Goal: Complete Application Form: Complete application form

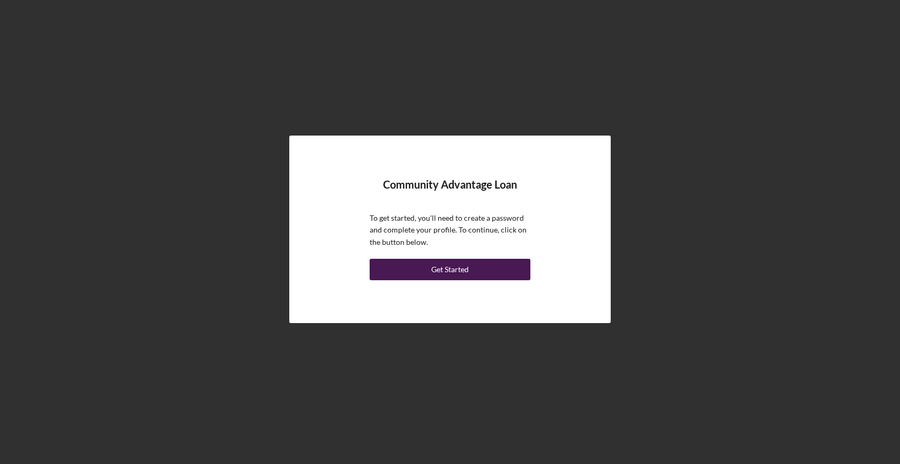
click at [474, 265] on button "Get Started" at bounding box center [450, 269] width 161 height 21
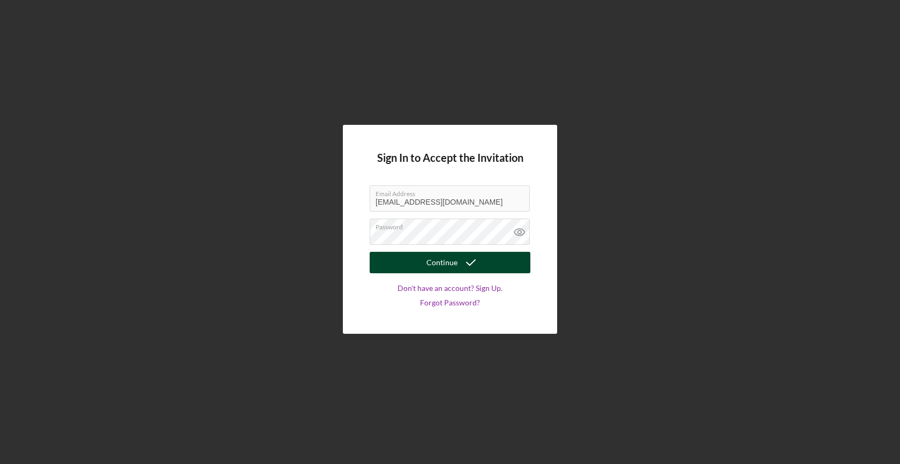
click at [472, 263] on icon "submit" at bounding box center [470, 262] width 27 height 27
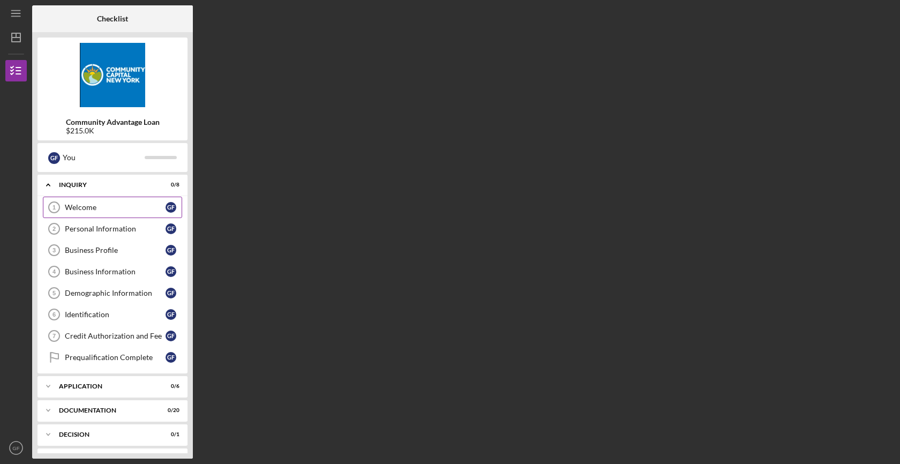
click at [139, 207] on div "Welcome" at bounding box center [115, 207] width 101 height 9
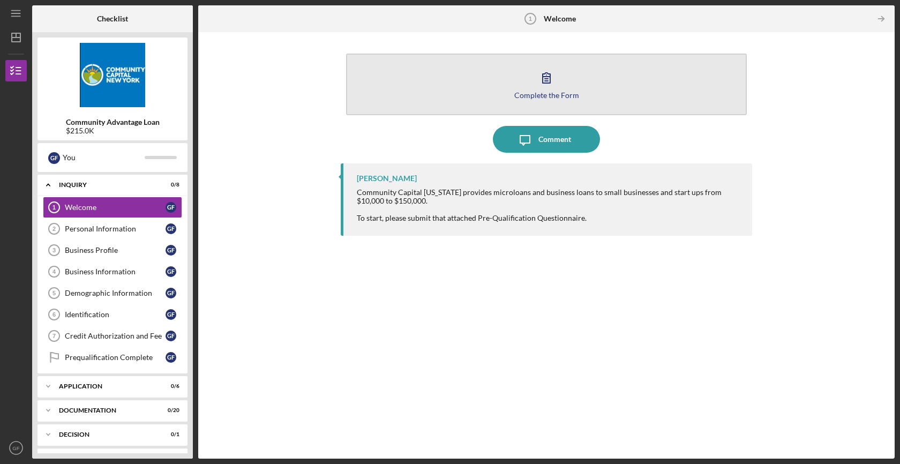
click at [540, 73] on icon "button" at bounding box center [546, 77] width 27 height 27
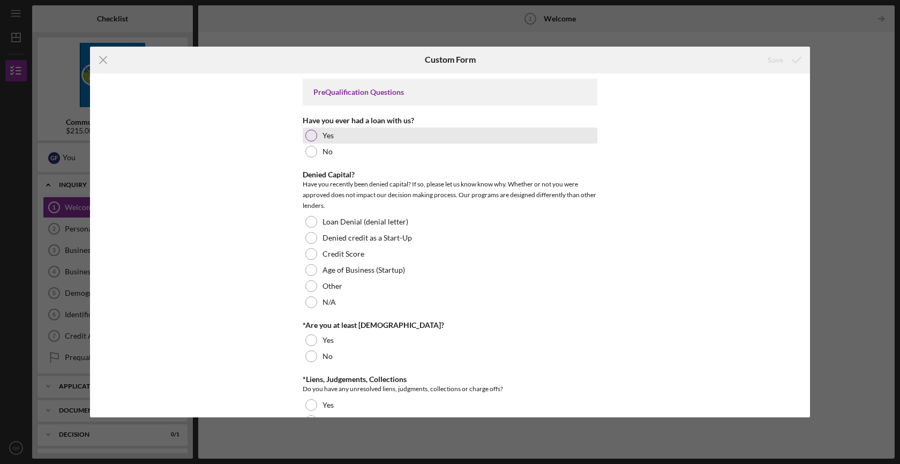
click at [309, 135] on div at bounding box center [311, 136] width 12 height 12
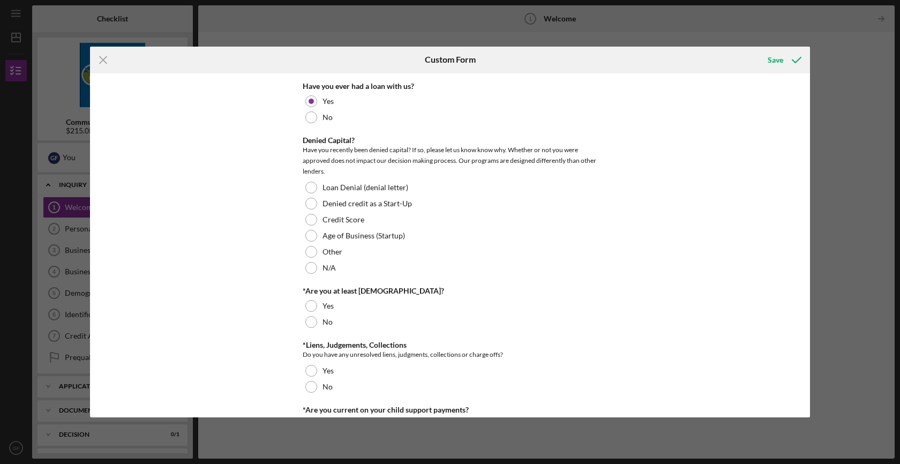
scroll to position [45, 0]
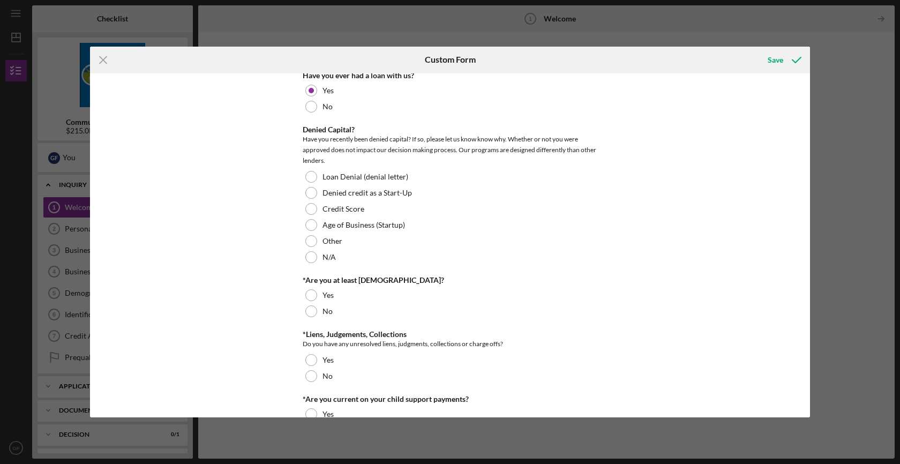
click at [245, 210] on div "PreQualification Questions Have you ever had a loan with us? Yes No Denied Capi…" at bounding box center [450, 245] width 720 height 344
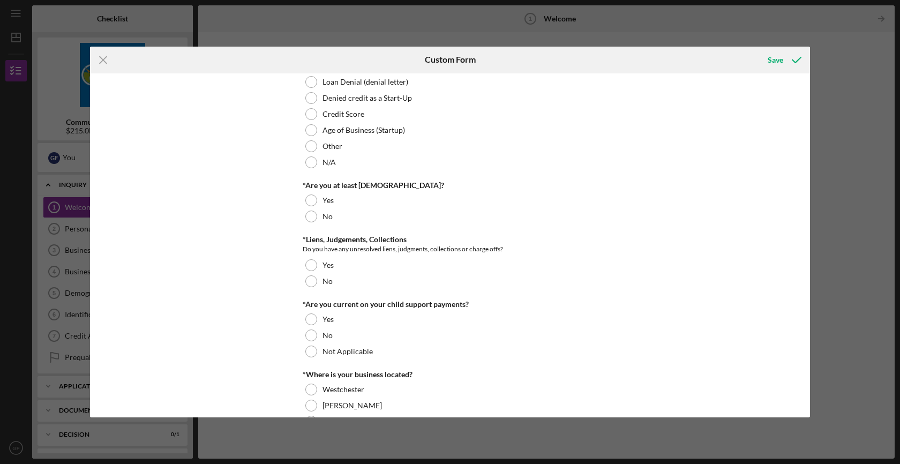
scroll to position [144, 0]
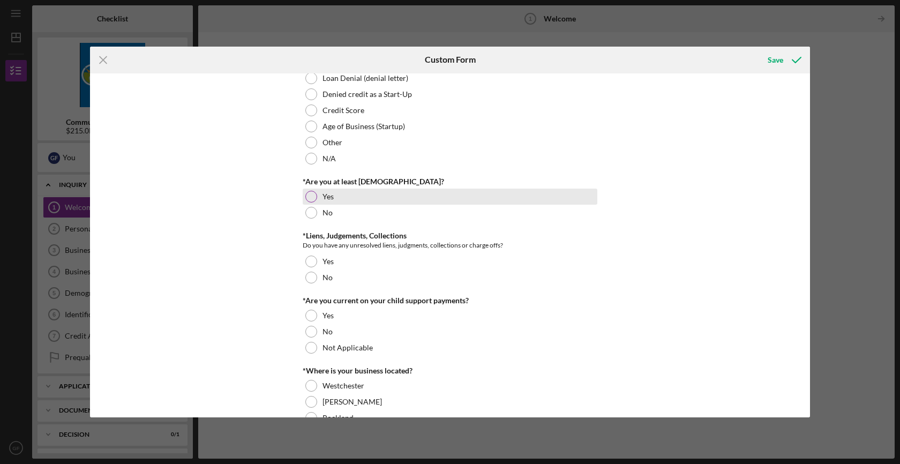
click at [333, 200] on div "Yes" at bounding box center [450, 197] width 295 height 16
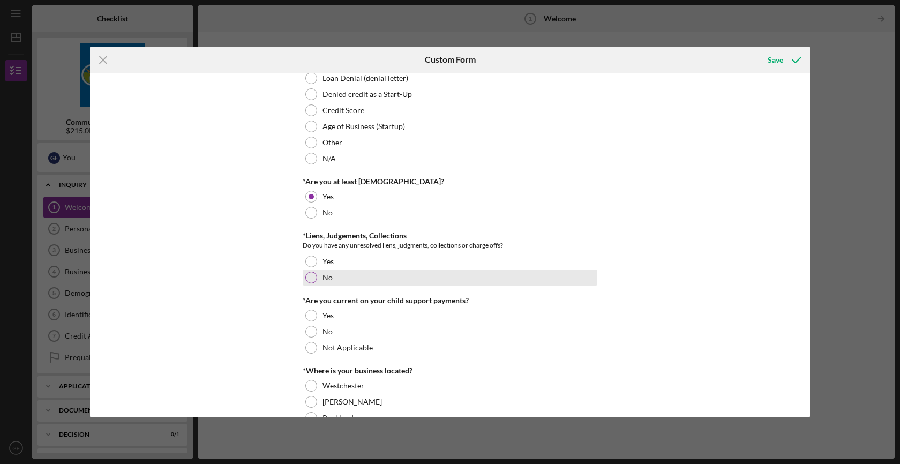
click at [335, 278] on div "No" at bounding box center [450, 277] width 295 height 16
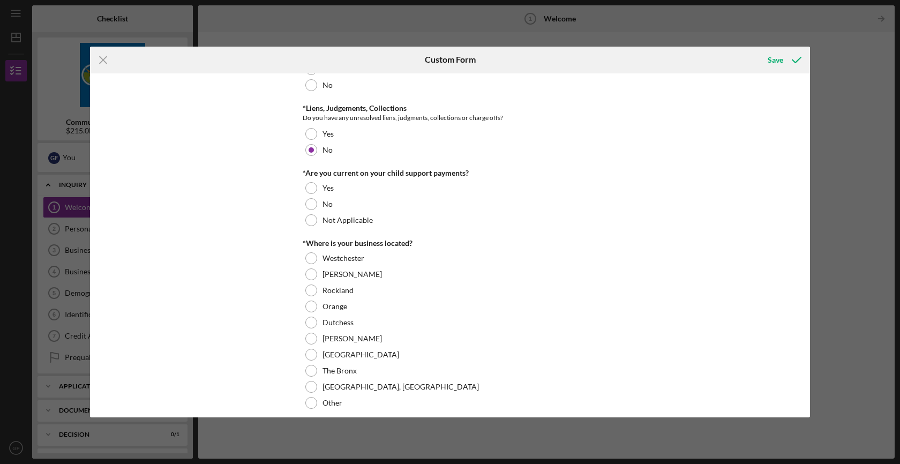
scroll to position [272, 0]
click at [357, 202] on div "No" at bounding box center [450, 203] width 295 height 16
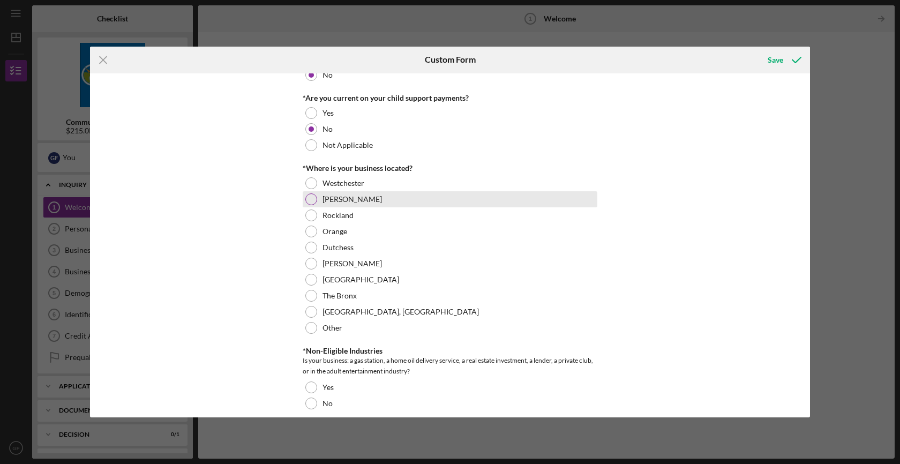
scroll to position [365, 0]
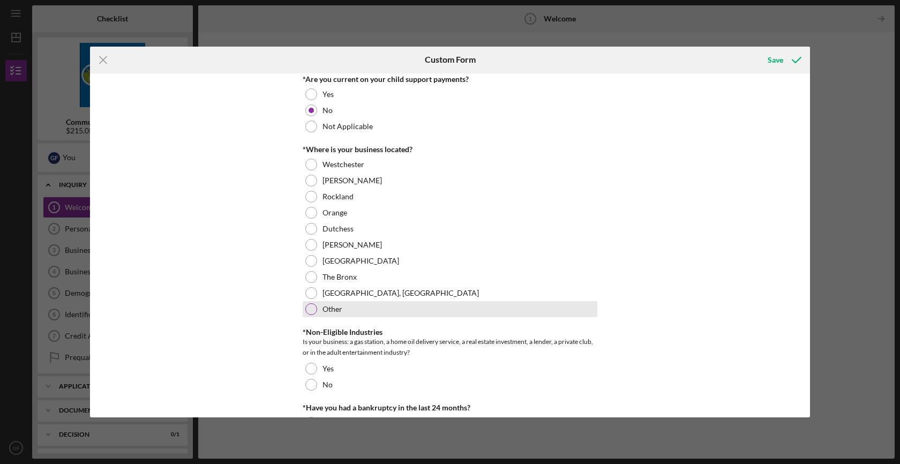
click at [311, 307] on div at bounding box center [311, 309] width 12 height 12
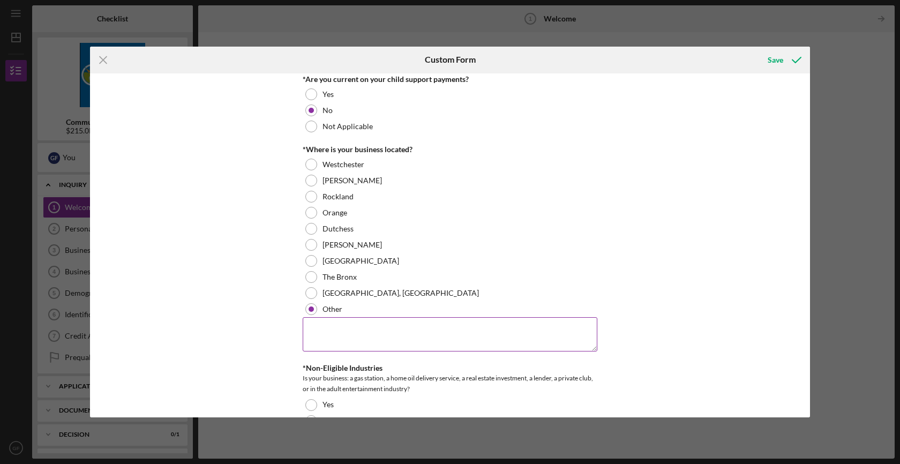
click at [364, 325] on textarea at bounding box center [450, 334] width 295 height 34
type textarea "[GEOGRAPHIC_DATA]"
click at [219, 356] on div "PreQualification Questions Have you ever had a loan with us? Yes No Denied Capi…" at bounding box center [450, 245] width 720 height 344
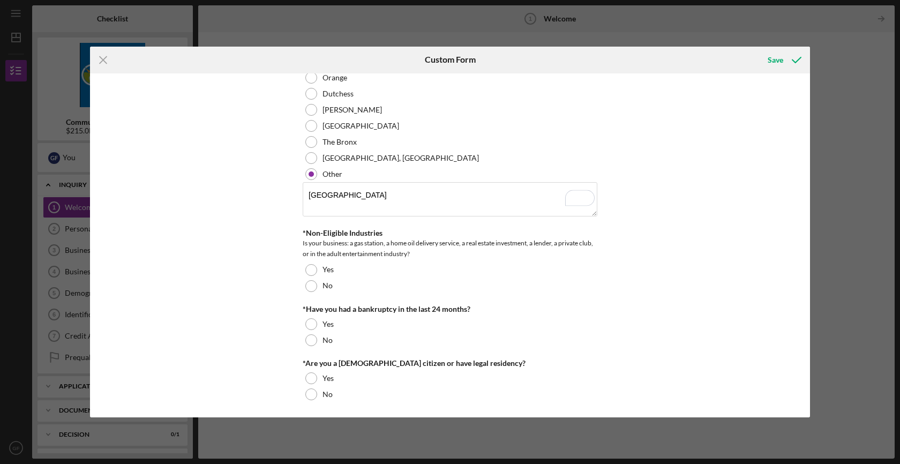
scroll to position [499, 0]
click at [308, 283] on div at bounding box center [311, 287] width 12 height 12
click at [330, 338] on div "No" at bounding box center [450, 340] width 295 height 16
click at [383, 381] on div "Yes" at bounding box center [450, 378] width 295 height 16
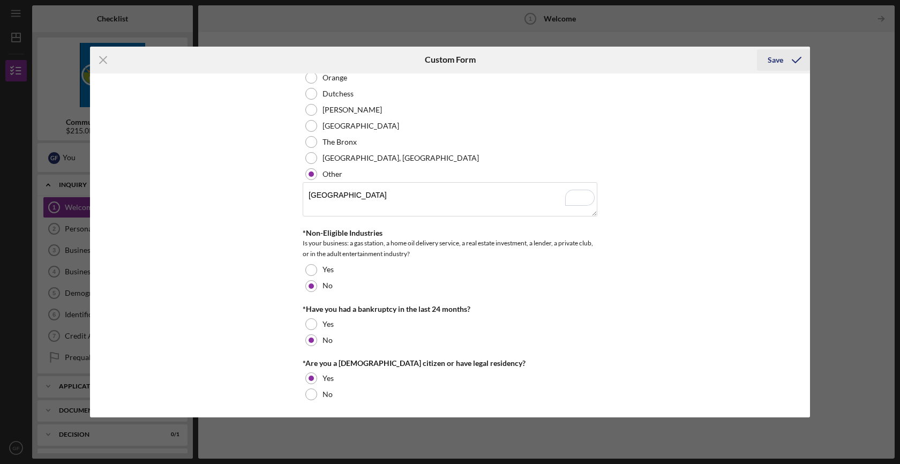
click at [773, 60] on div "Save" at bounding box center [775, 59] width 16 height 21
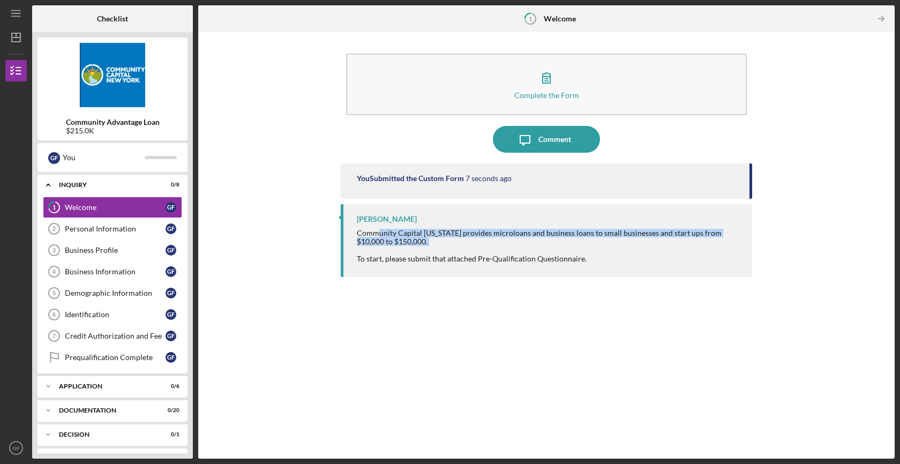
drag, startPoint x: 384, startPoint y: 252, endPoint x: 375, endPoint y: 233, distance: 20.4
click at [375, 233] on div "Community Capital [US_STATE] provides microloans and business loans to small bu…" at bounding box center [549, 246] width 385 height 34
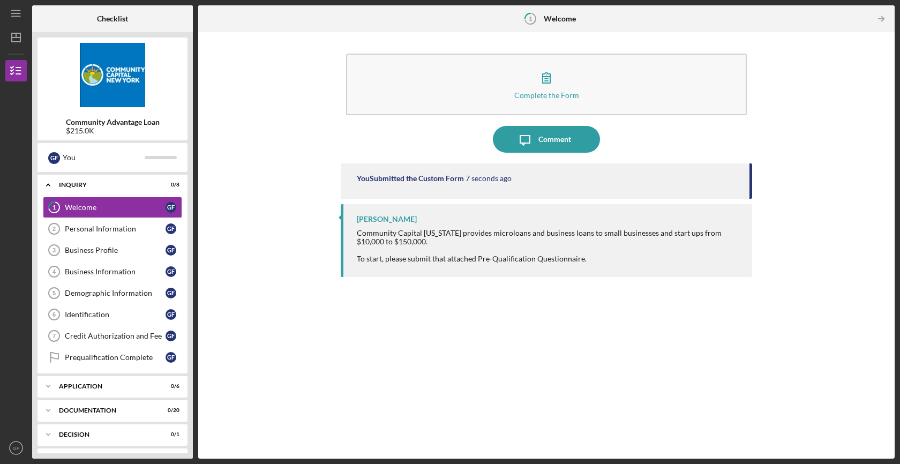
click at [375, 233] on div "Community Capital [US_STATE] provides microloans and business loans to small bu…" at bounding box center [549, 246] width 385 height 34
click at [83, 233] on div "Personal Information" at bounding box center [115, 228] width 101 height 9
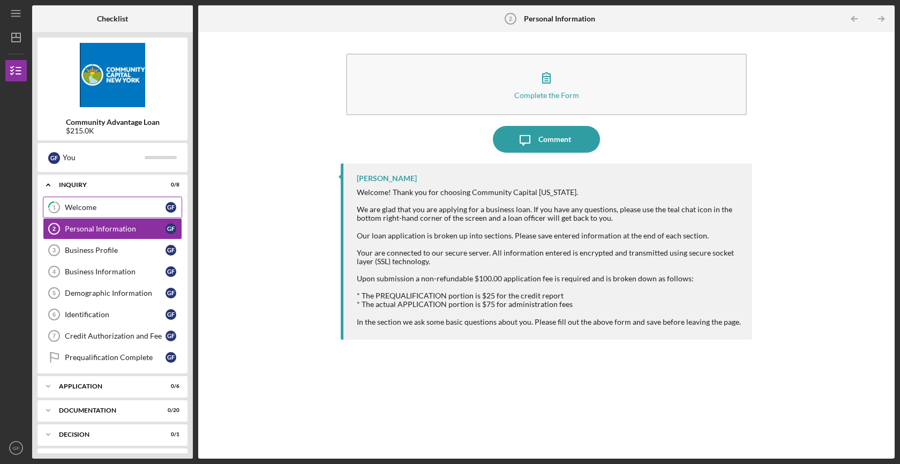
click at [105, 210] on div "Welcome" at bounding box center [115, 207] width 101 height 9
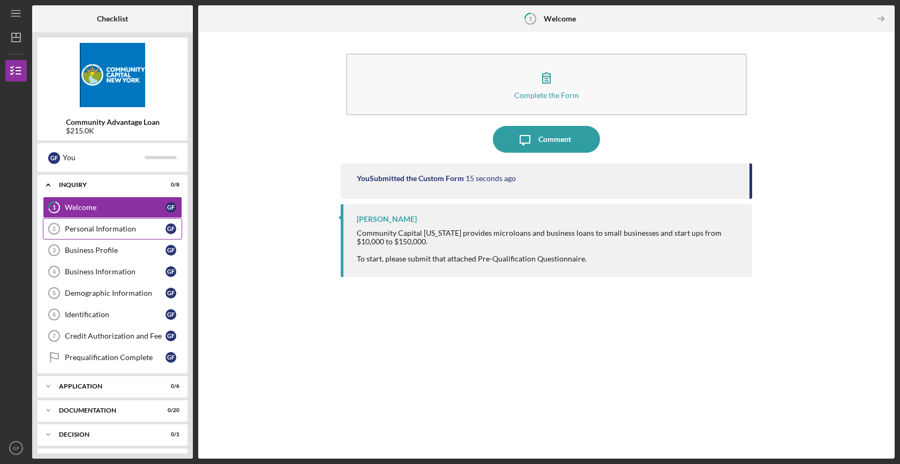
click at [115, 227] on div "Personal Information" at bounding box center [115, 228] width 101 height 9
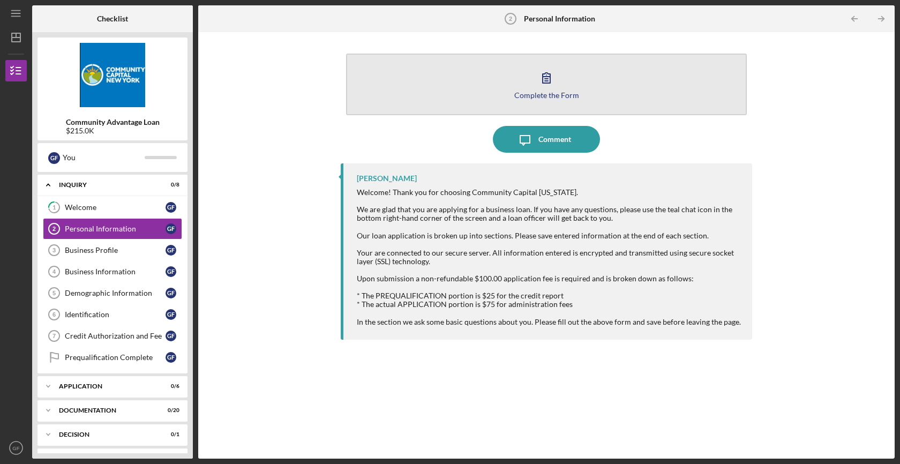
click at [539, 96] on div "Complete the Form" at bounding box center [546, 95] width 65 height 8
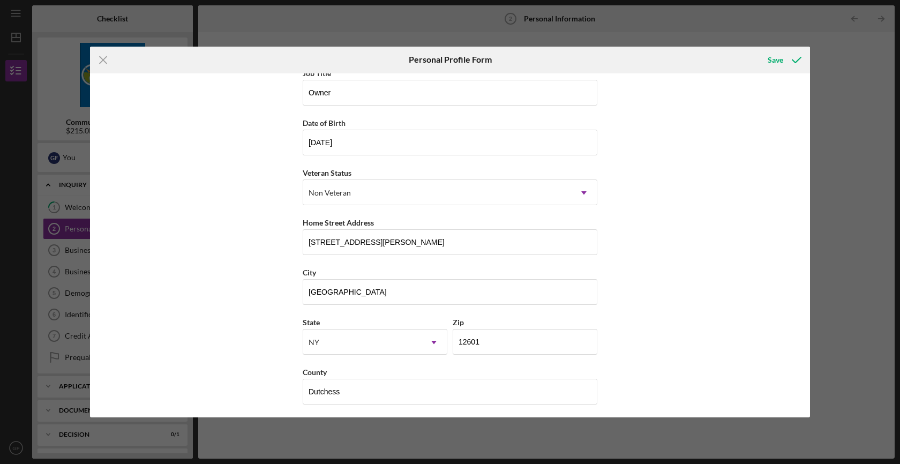
scroll to position [65, 0]
click at [782, 64] on div "Save" at bounding box center [775, 59] width 16 height 21
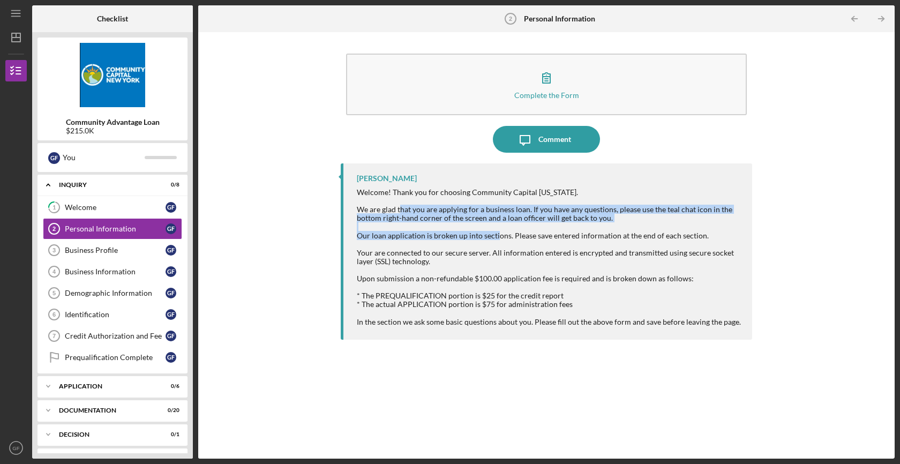
drag, startPoint x: 401, startPoint y: 208, endPoint x: 494, endPoint y: 231, distance: 96.0
click at [494, 231] on div "Welcome! Thank you for choosing Community Capital [US_STATE]. We are glad that …" at bounding box center [549, 235] width 385 height 95
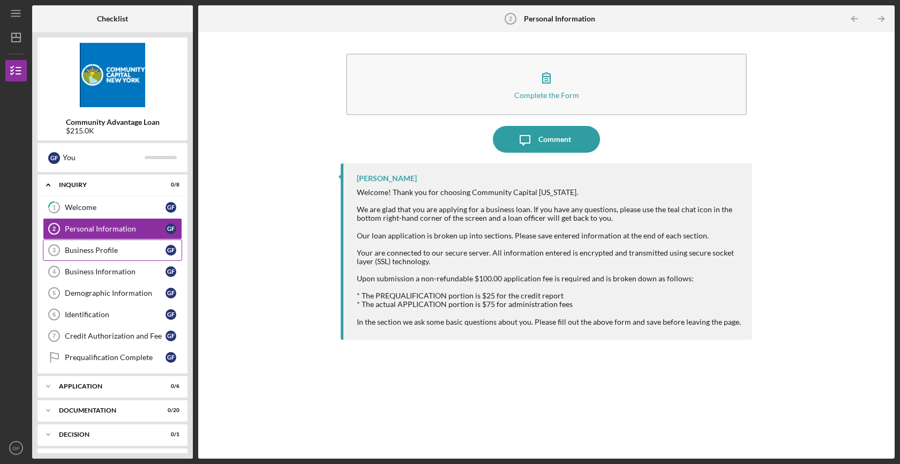
click at [113, 244] on link "Business Profile 3 Business Profile G F" at bounding box center [112, 249] width 139 height 21
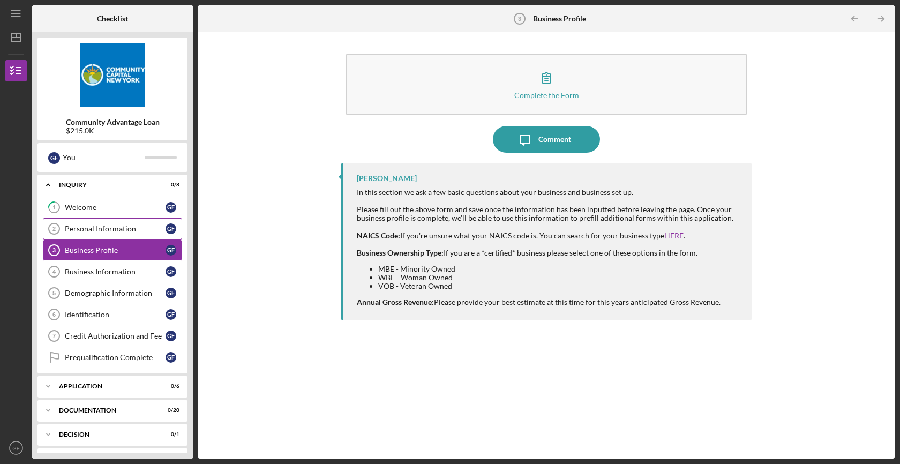
click at [118, 223] on link "Personal Information 2 Personal Information G F" at bounding box center [112, 228] width 139 height 21
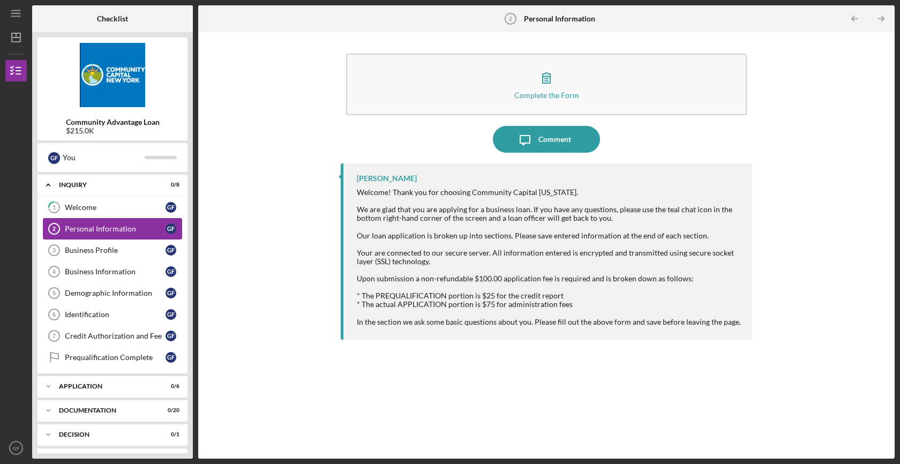
click at [104, 232] on div "Personal Information" at bounding box center [115, 228] width 101 height 9
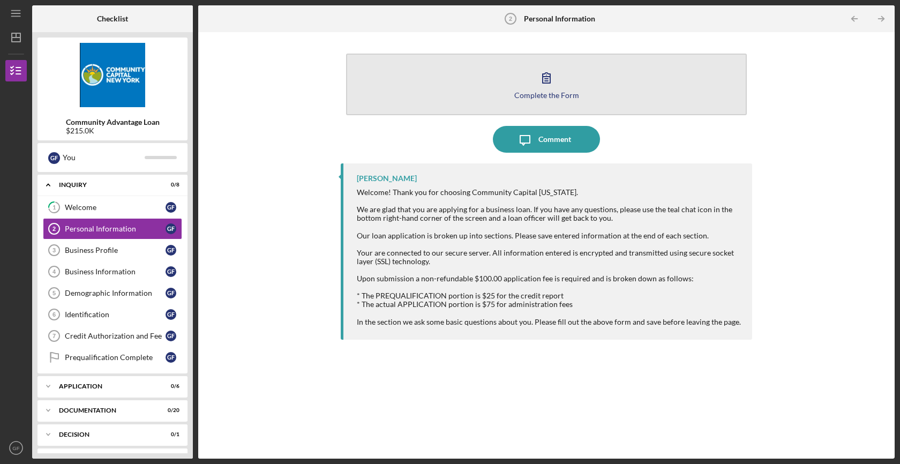
click at [548, 98] on div "Complete the Form" at bounding box center [546, 95] width 65 height 8
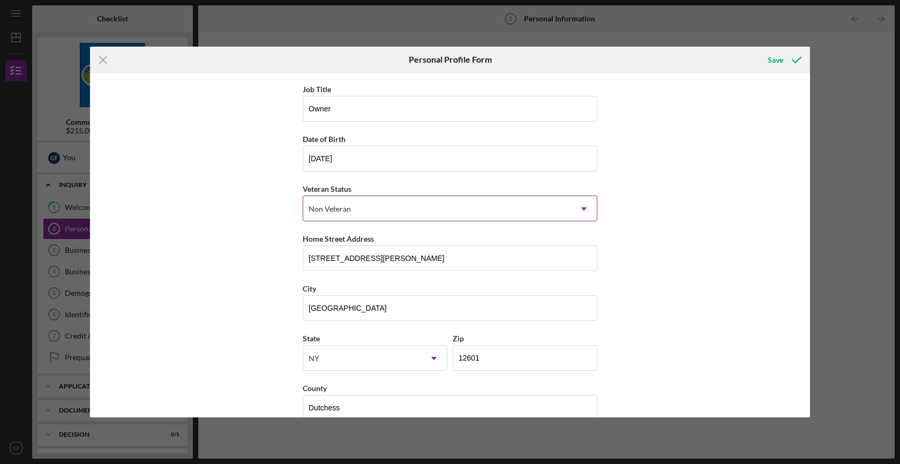
scroll to position [56, 0]
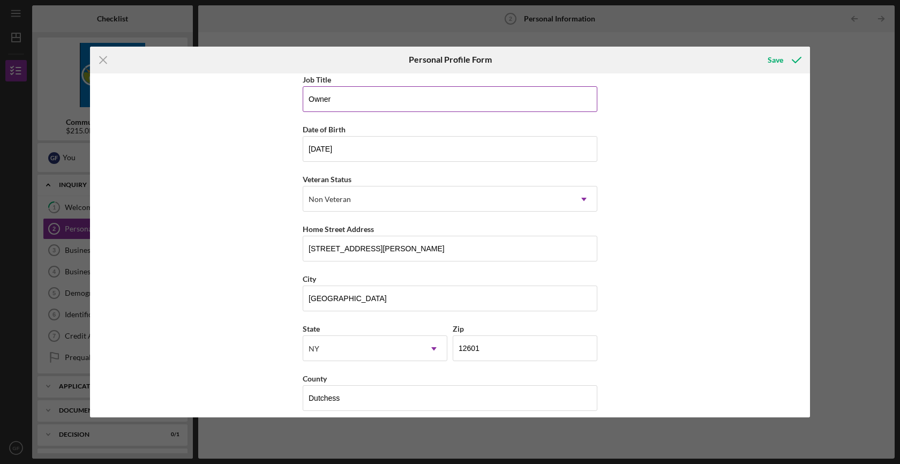
click at [406, 101] on input "Owner" at bounding box center [450, 99] width 295 height 26
click at [674, 360] on div "First Name [PERSON_NAME] Middle Name Last Name [PERSON_NAME] Job Title Owner Da…" at bounding box center [450, 245] width 720 height 344
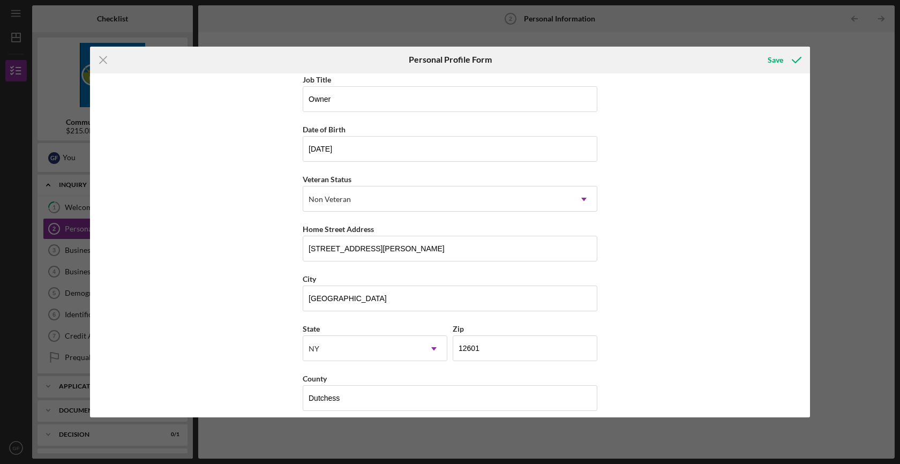
scroll to position [65, 0]
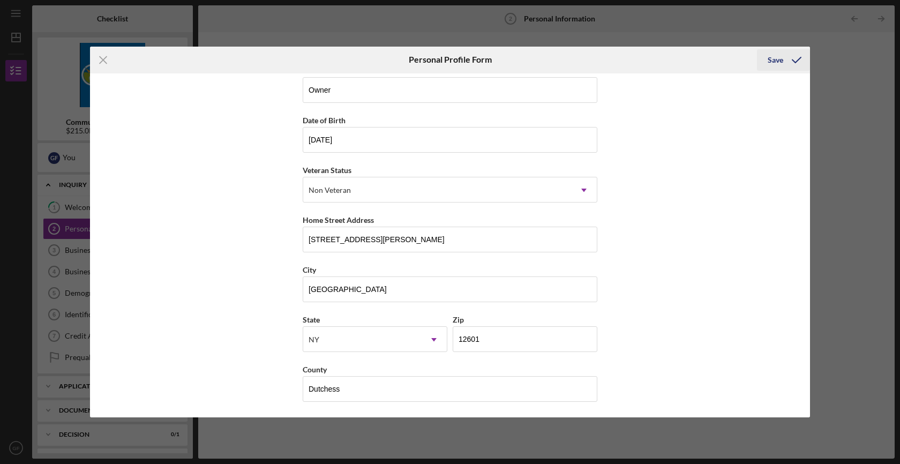
click at [777, 66] on div "Save" at bounding box center [775, 59] width 16 height 21
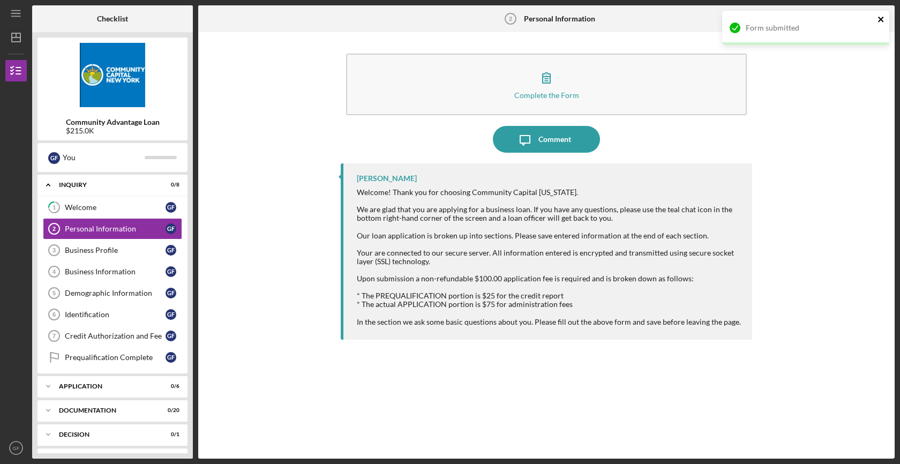
click at [883, 17] on icon "close" at bounding box center [880, 19] width 7 height 9
click at [883, 13] on div "Form submitted" at bounding box center [805, 11] width 171 height 4
click at [96, 252] on div "Business Profile" at bounding box center [115, 250] width 101 height 9
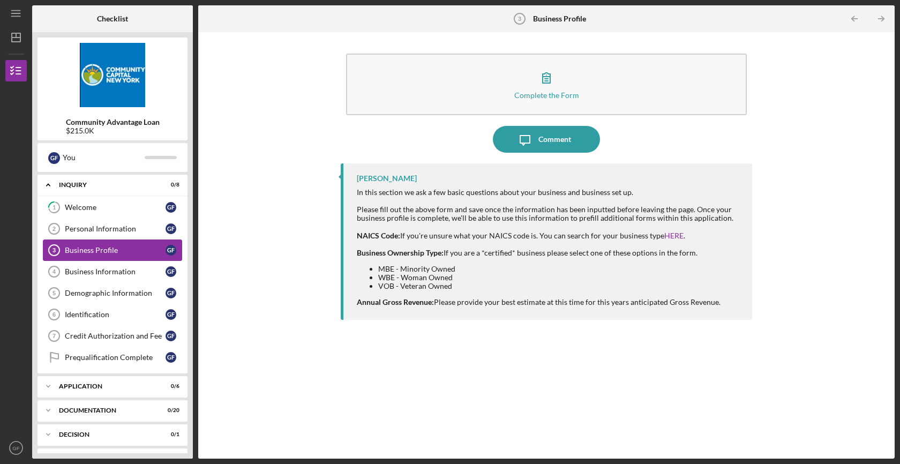
click at [107, 251] on div "Business Profile" at bounding box center [115, 250] width 101 height 9
click at [464, 117] on div "Complete the Form Form" at bounding box center [546, 84] width 411 height 72
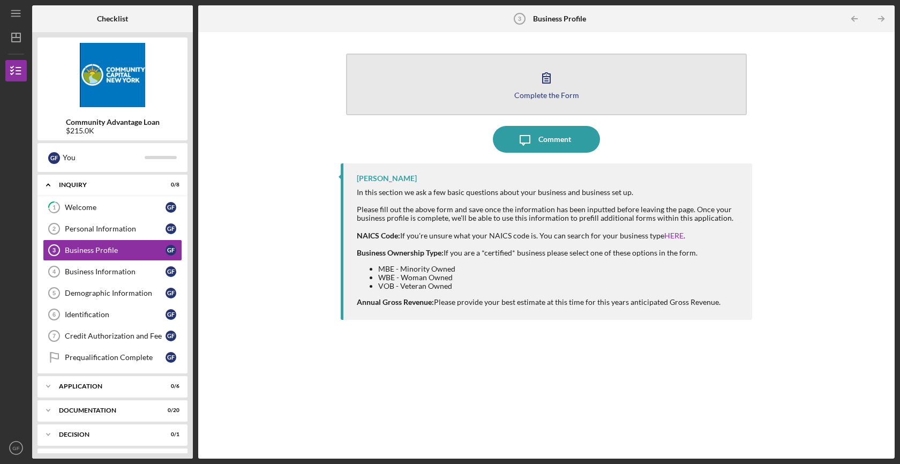
click at [469, 106] on button "Complete the Form Form" at bounding box center [546, 85] width 401 height 62
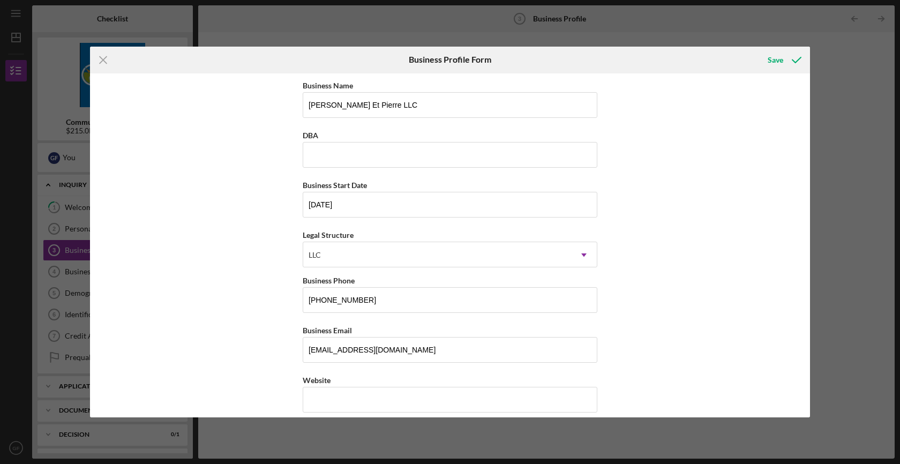
click at [251, 201] on div "Business Name [PERSON_NAME] Pierre LLC DBA Business Start Date [DATE] Legal Str…" at bounding box center [450, 245] width 720 height 344
click at [400, 100] on input "[PERSON_NAME] Et Pierre LLC" at bounding box center [450, 105] width 295 height 26
click at [366, 113] on input "[PERSON_NAME] Et Pierre LLC" at bounding box center [450, 105] width 295 height 26
type input "[PERSON_NAME] et [PERSON_NAME]"
click at [216, 254] on div "Business Name [PERSON_NAME] et [PERSON_NAME] DBA Business Start Date [DATE] Leg…" at bounding box center [450, 245] width 720 height 344
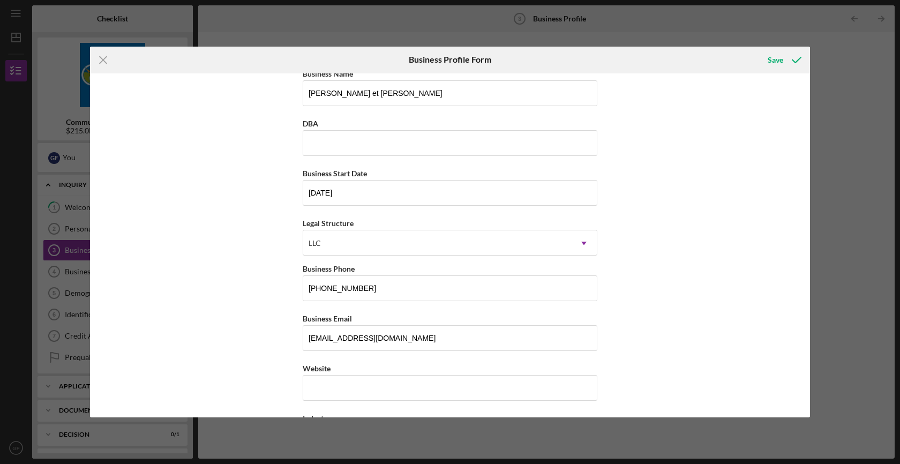
scroll to position [12, 0]
click at [407, 200] on input "[DATE]" at bounding box center [450, 192] width 295 height 26
click at [353, 195] on input "[DATE]" at bounding box center [450, 192] width 295 height 26
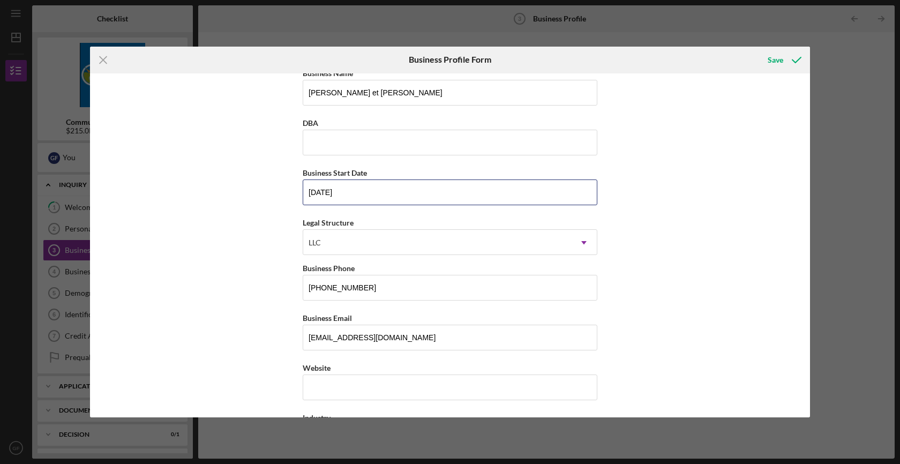
type input "[DATE]"
click at [248, 275] on div "Business Name [PERSON_NAME] et [PERSON_NAME] DBA Business Start Date [DATE] Leg…" at bounding box center [450, 245] width 720 height 344
click at [346, 235] on div "LLC" at bounding box center [437, 242] width 268 height 25
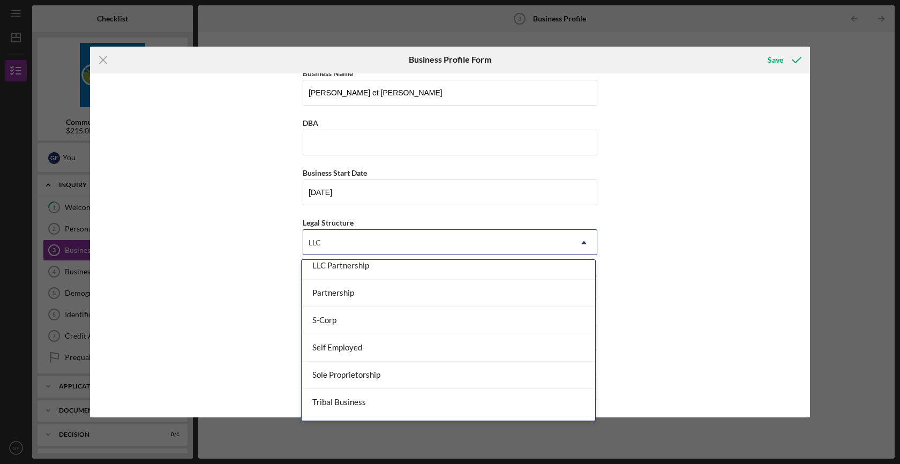
scroll to position [227, 0]
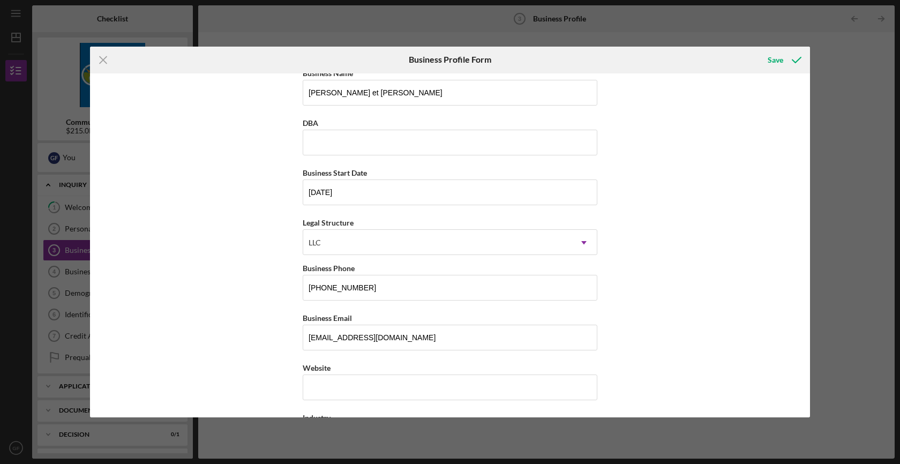
click at [223, 353] on div "Business Name [PERSON_NAME] et [PERSON_NAME] DBA Business Start Date [DATE] Leg…" at bounding box center [450, 245] width 720 height 344
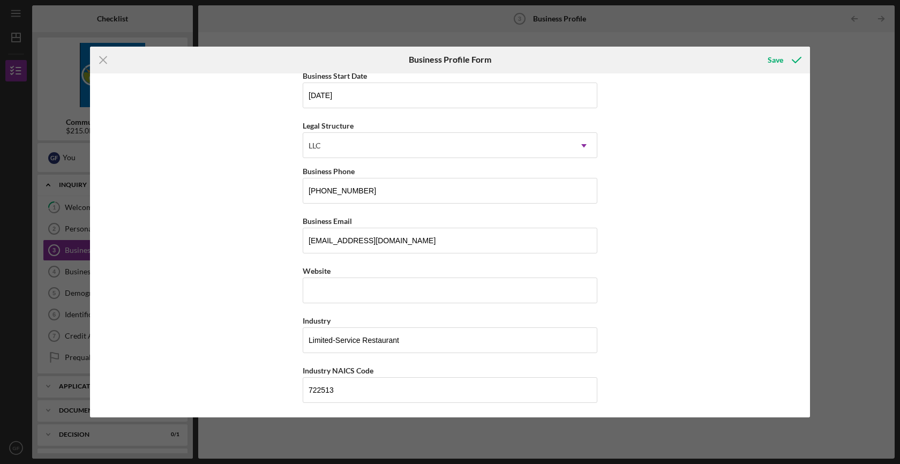
click at [226, 278] on div "Business Name [PERSON_NAME] et [PERSON_NAME] DBA Business Start Date [DATE] Leg…" at bounding box center [450, 245] width 720 height 344
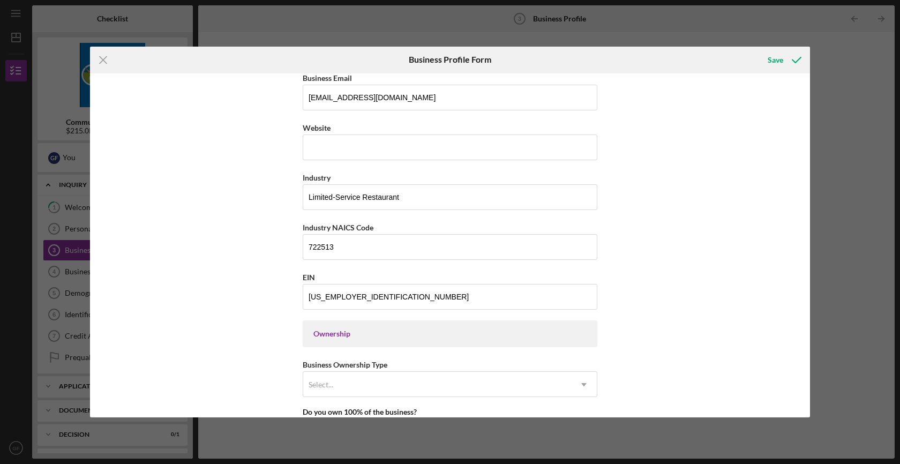
scroll to position [258, 0]
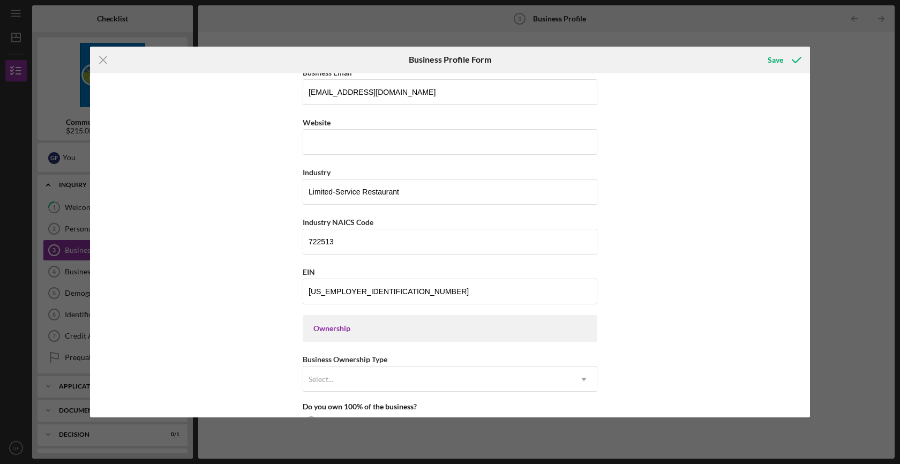
click at [253, 246] on div "Business Name [PERSON_NAME] et [PERSON_NAME] DBA Business Start Date [DATE] Leg…" at bounding box center [450, 245] width 720 height 344
click at [349, 285] on input "[US_EMPLOYER_IDENTIFICATION_NUMBER]" at bounding box center [450, 291] width 295 height 26
